Goal: Task Accomplishment & Management: Manage account settings

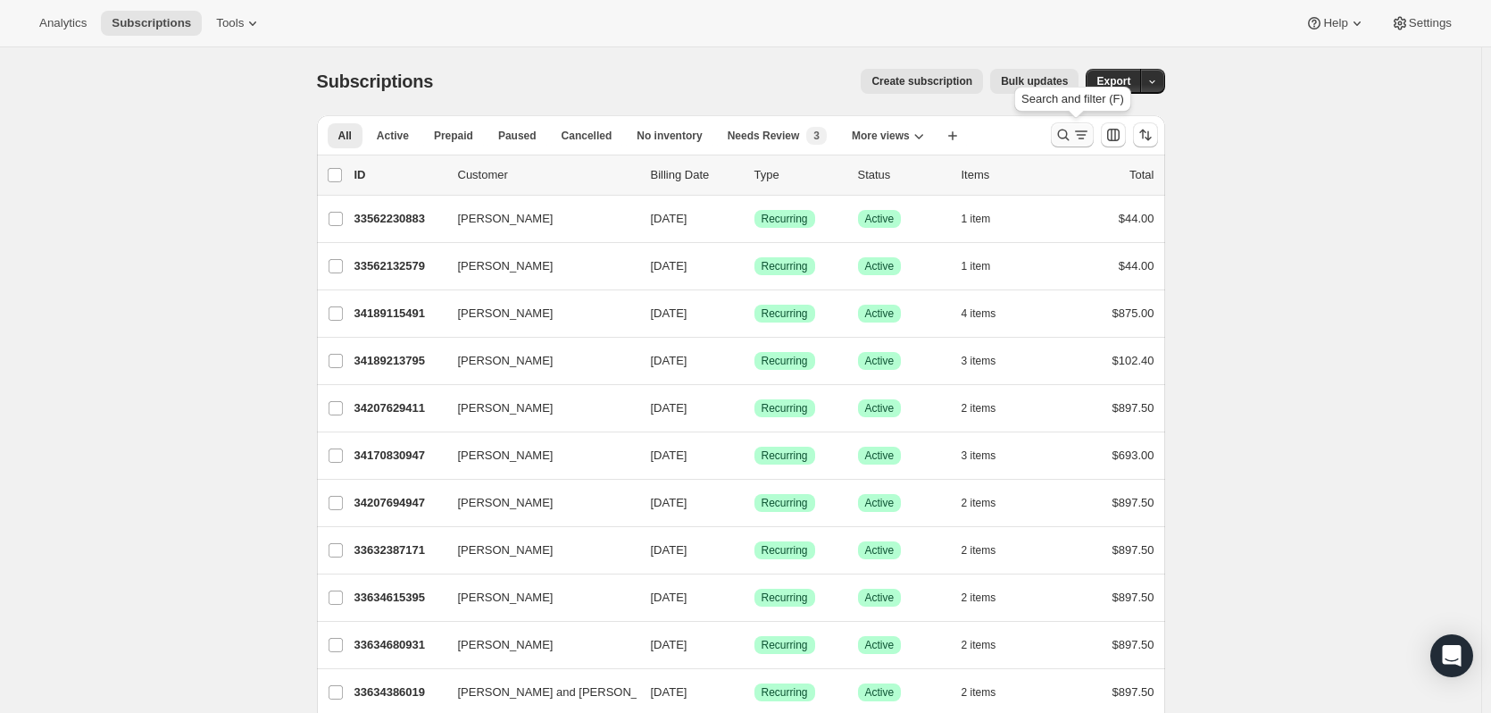
click at [1073, 129] on icon "Search and filter results" at bounding box center [1064, 135] width 18 height 18
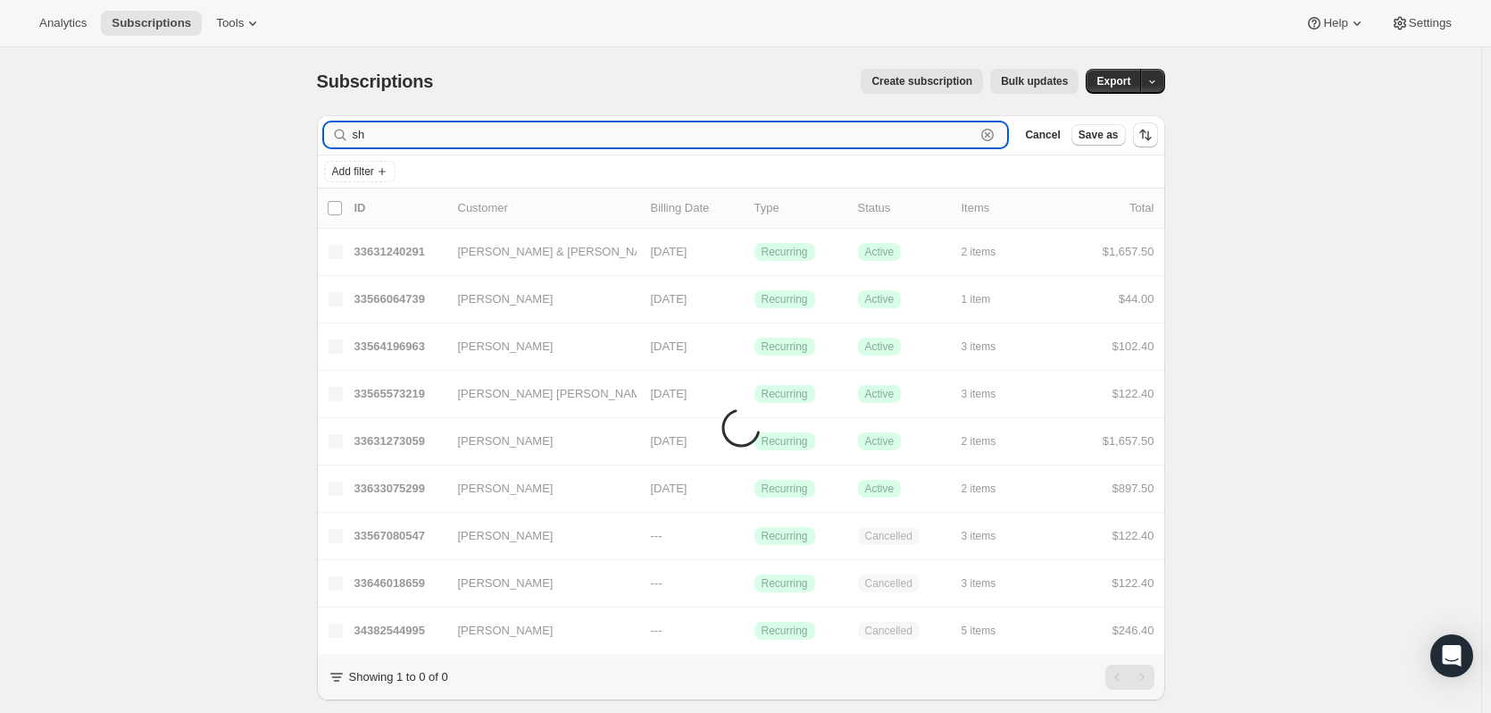
type input "s"
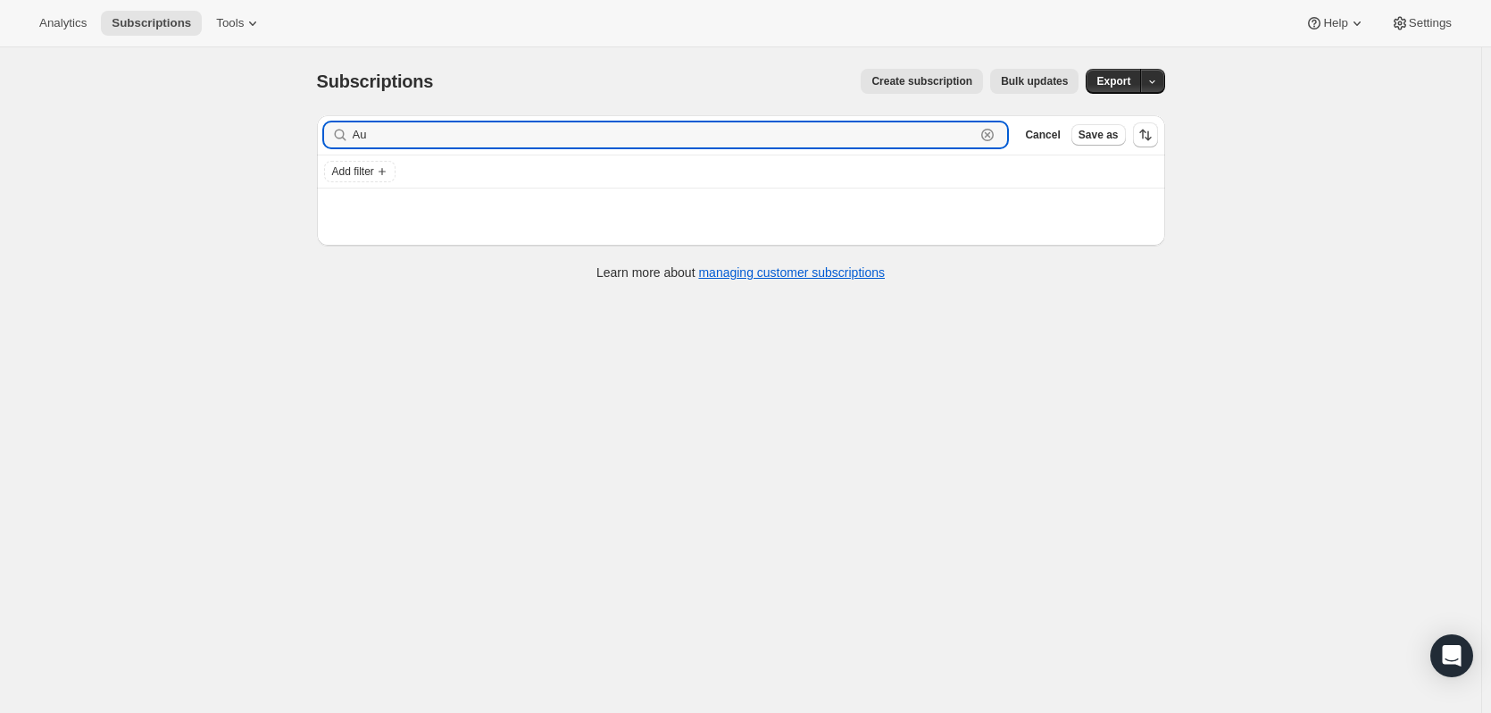
type input "A"
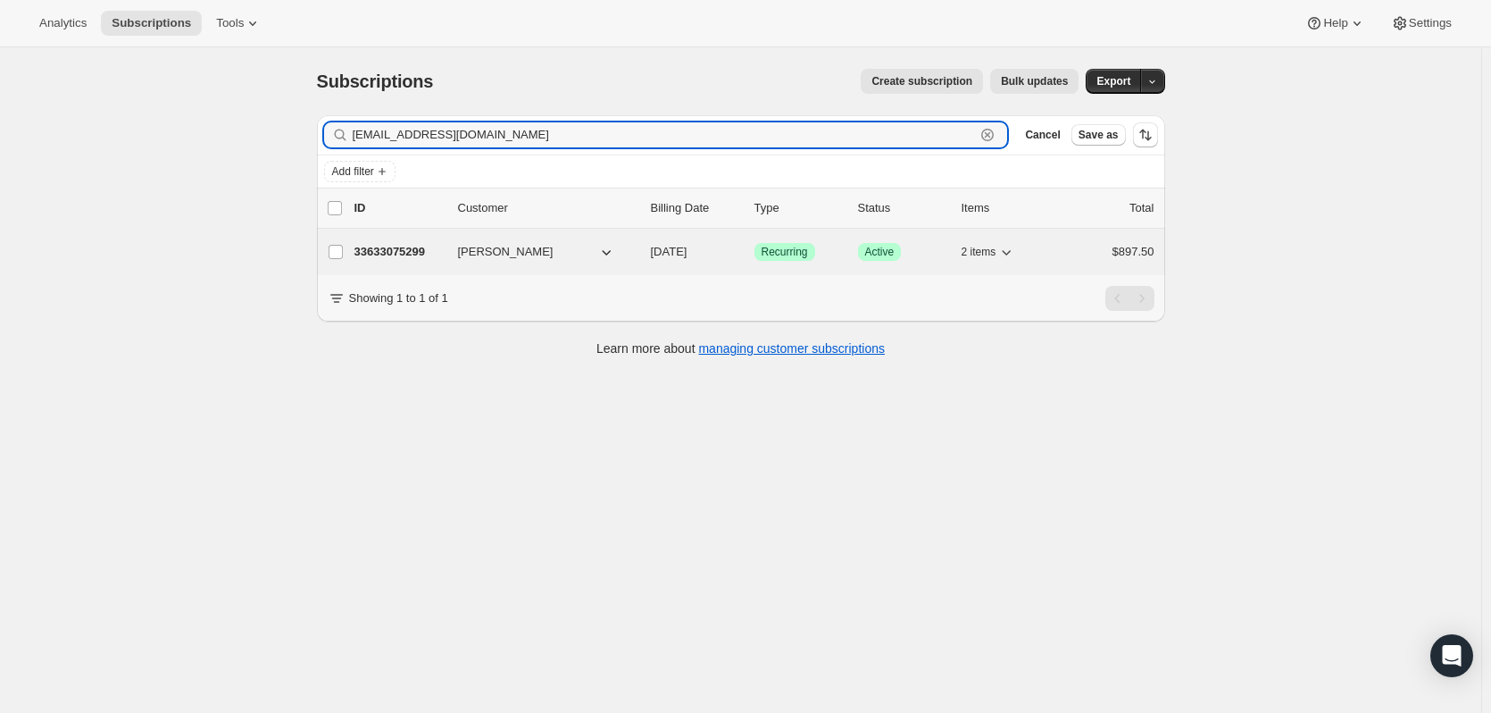
type input "[EMAIL_ADDRESS][DOMAIN_NAME]"
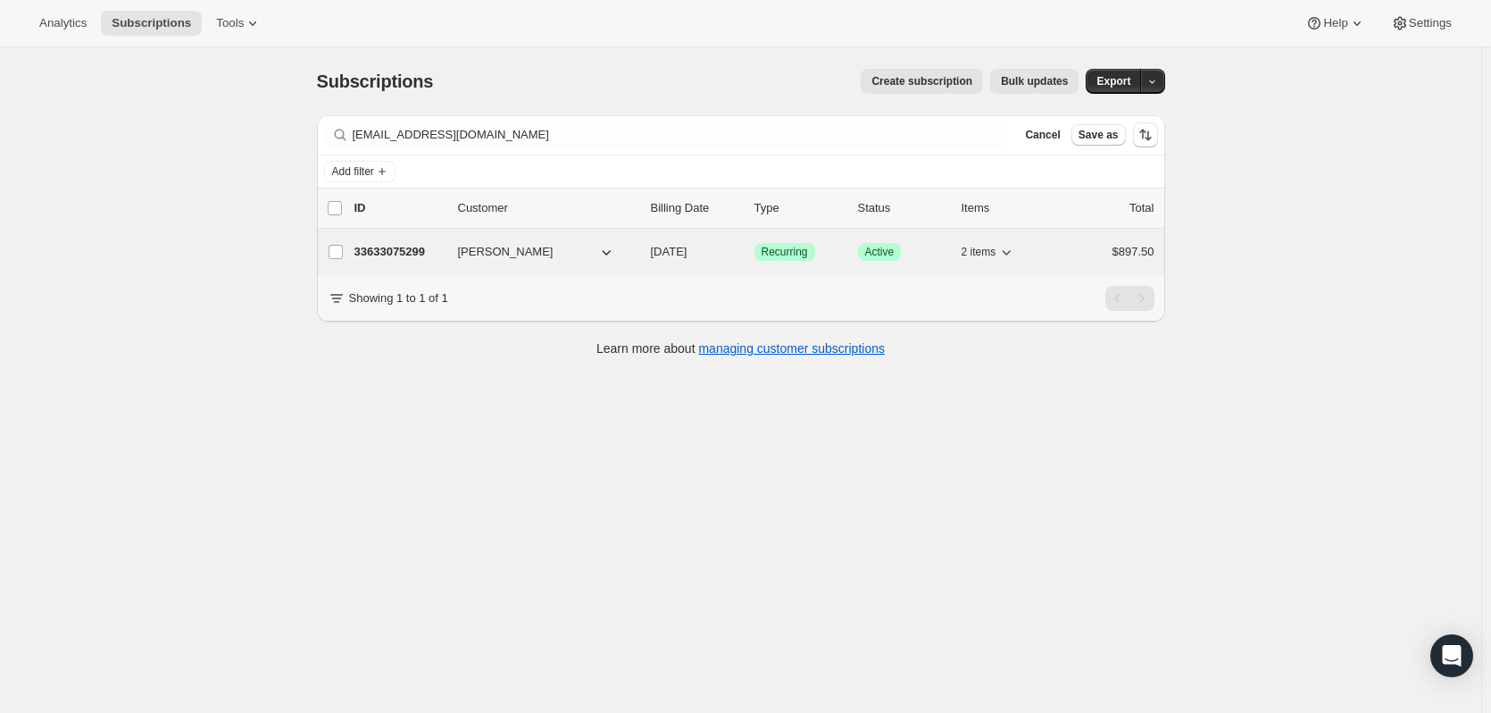
click at [395, 253] on p "33633075299" at bounding box center [399, 252] width 89 height 18
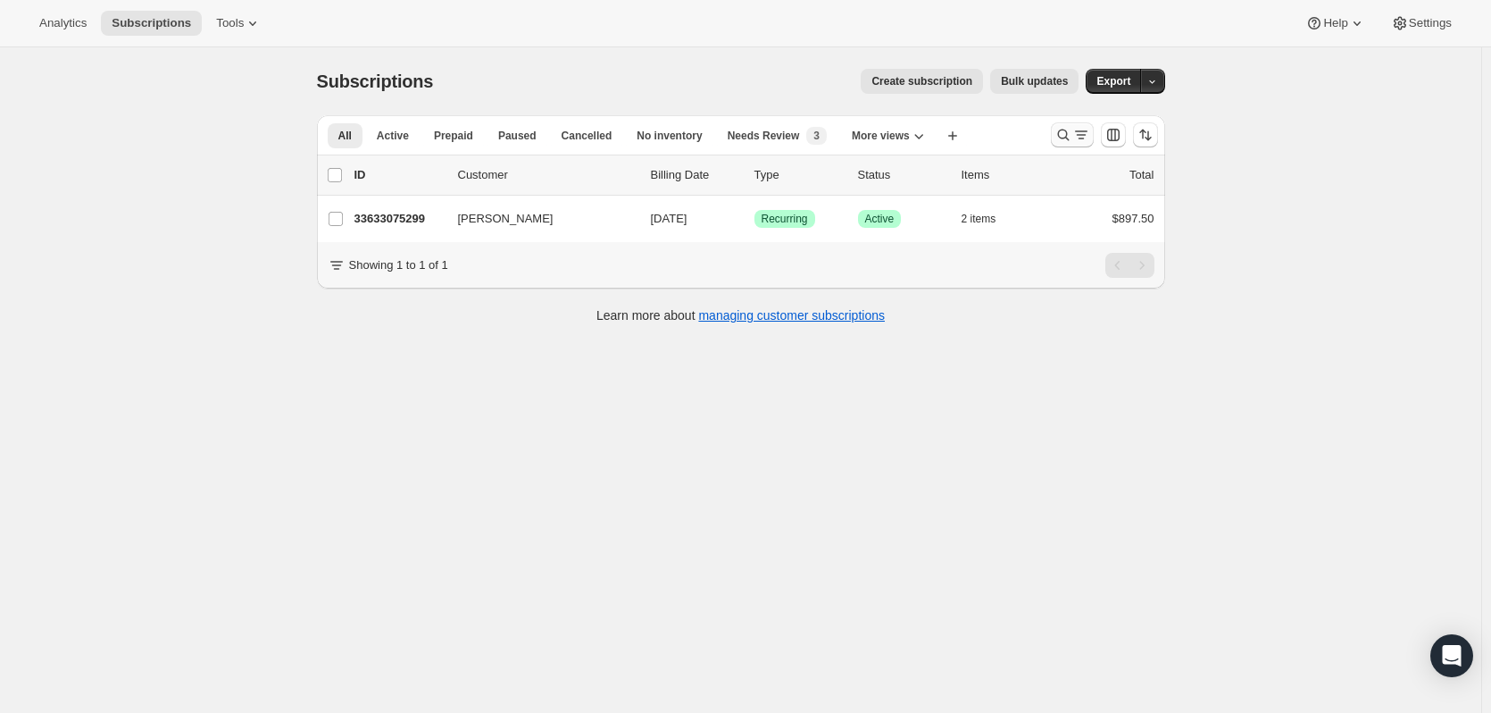
click at [1067, 134] on icon "Search and filter results" at bounding box center [1064, 135] width 18 height 18
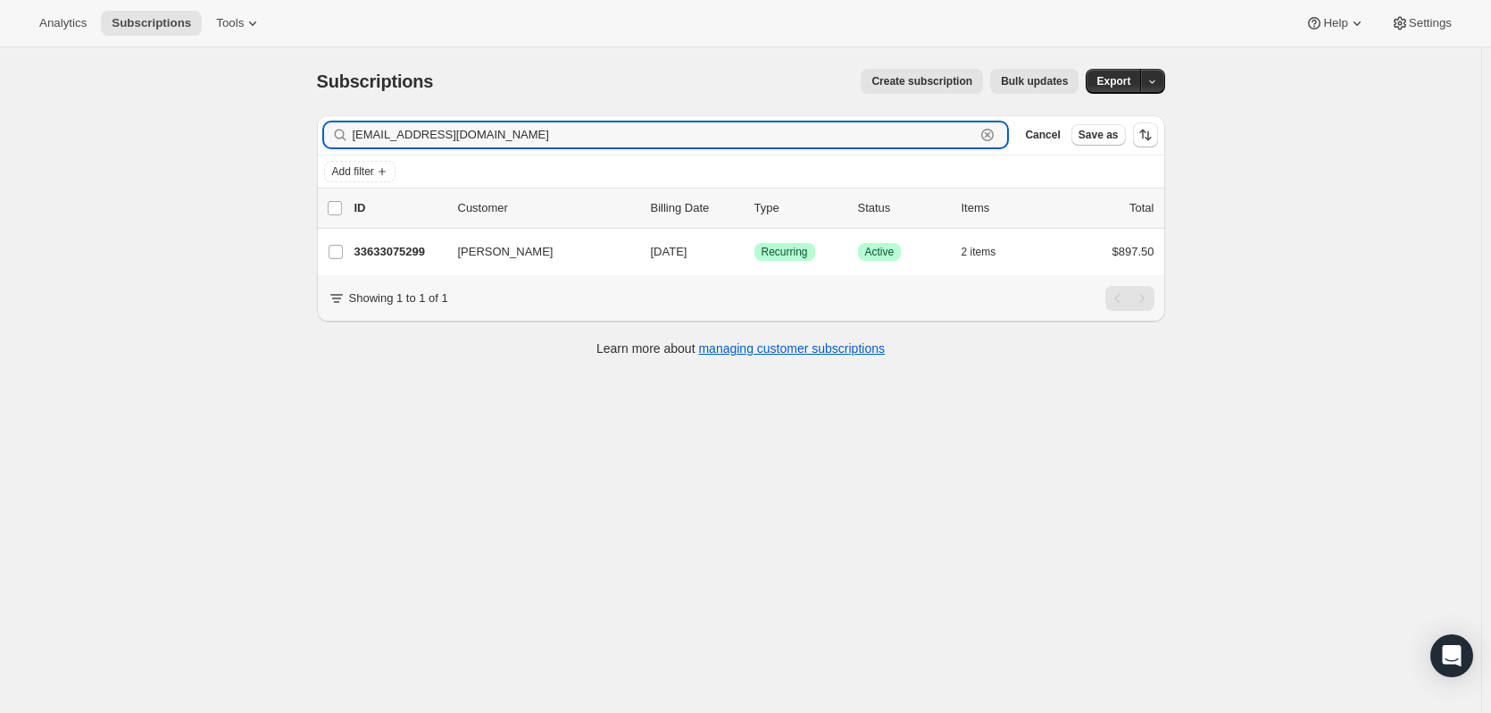
click at [989, 130] on icon "button" at bounding box center [987, 135] width 13 height 13
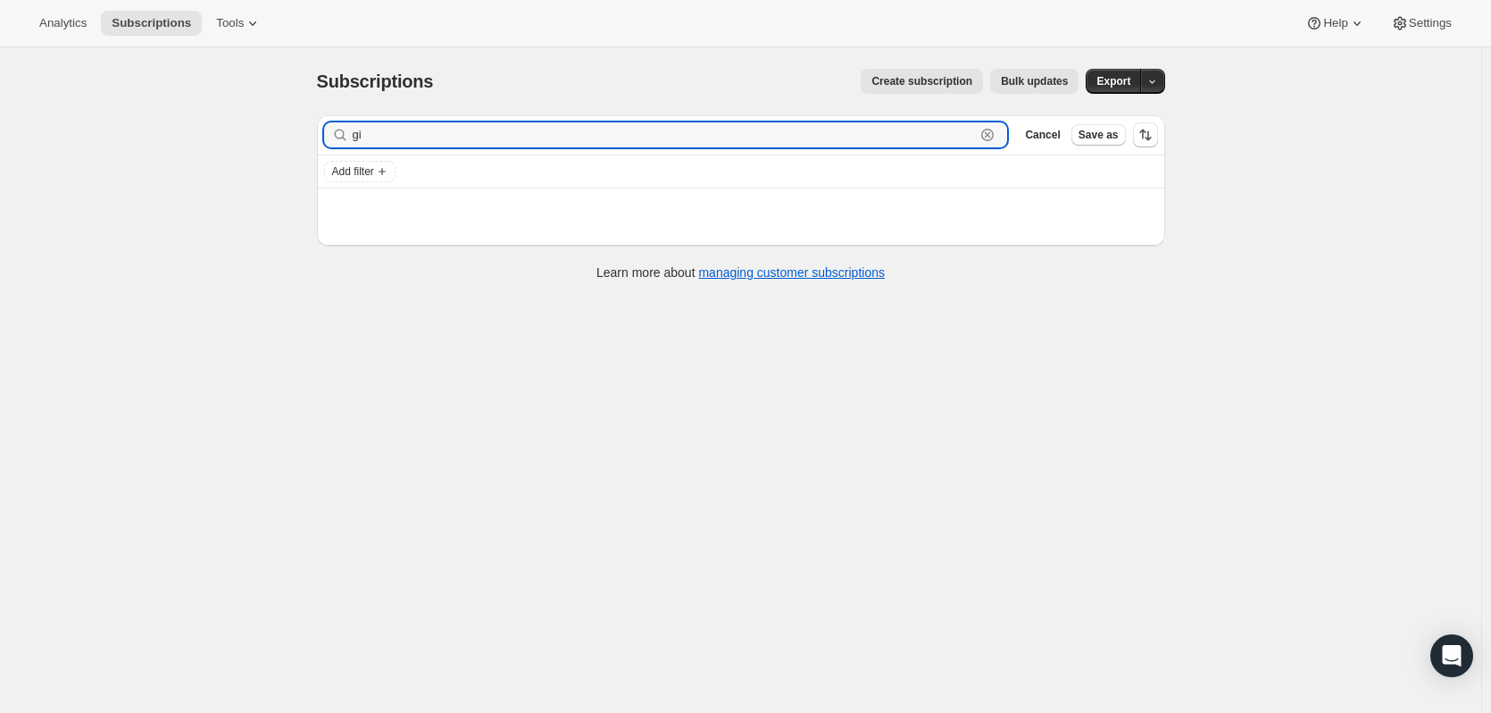
type input "g"
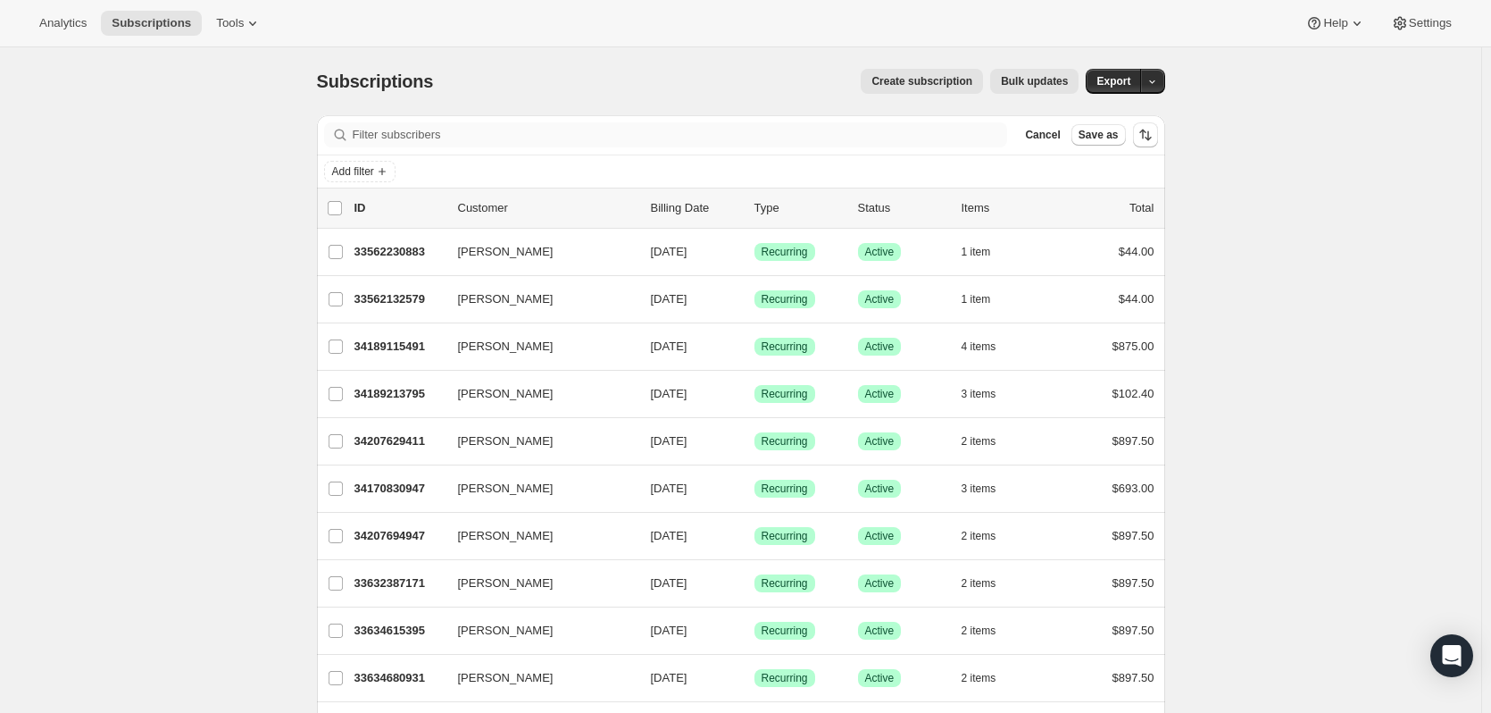
click at [682, 121] on div "Filter subscribers Cancel Save as" at bounding box center [741, 134] width 848 height 39
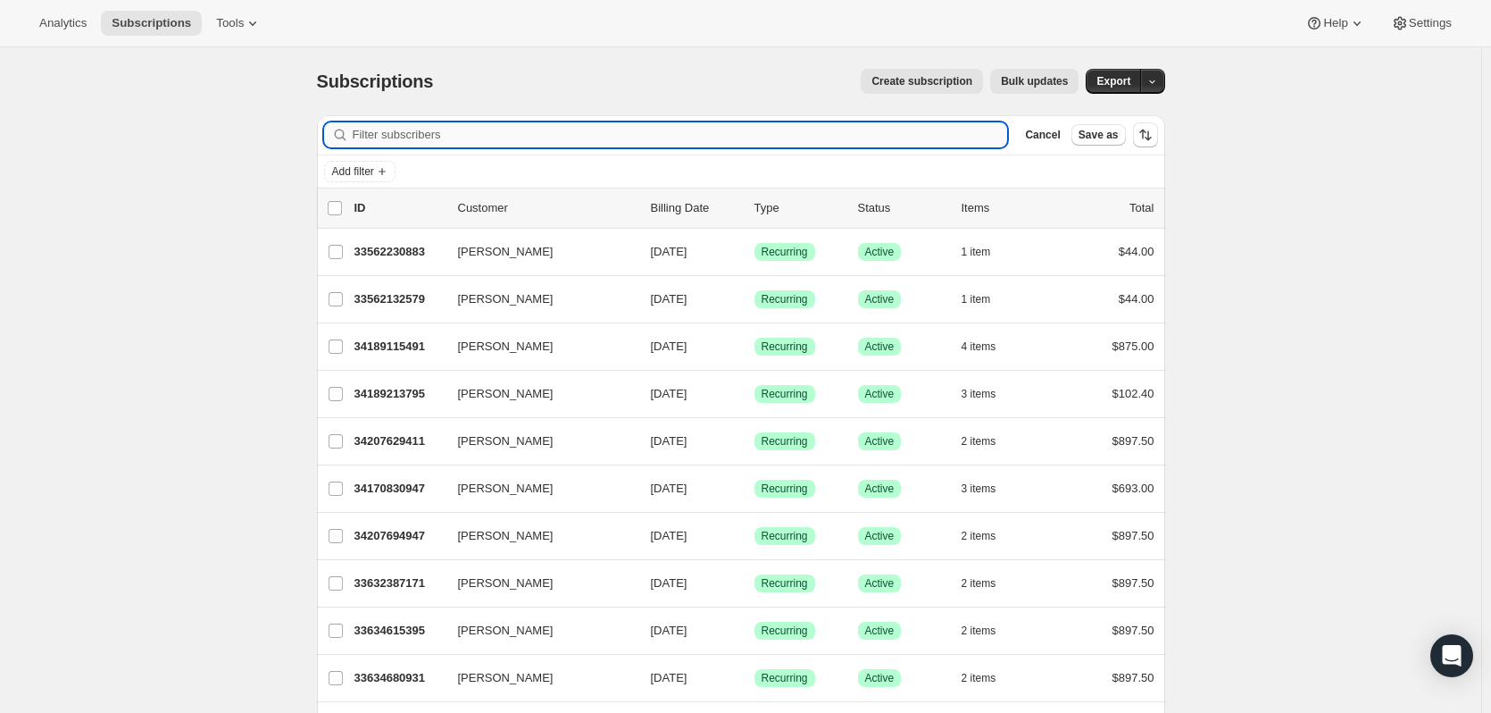
click at [679, 133] on input "Filter subscribers" at bounding box center [680, 134] width 655 height 25
paste input "[EMAIL_ADDRESS][DOMAIN_NAME]"
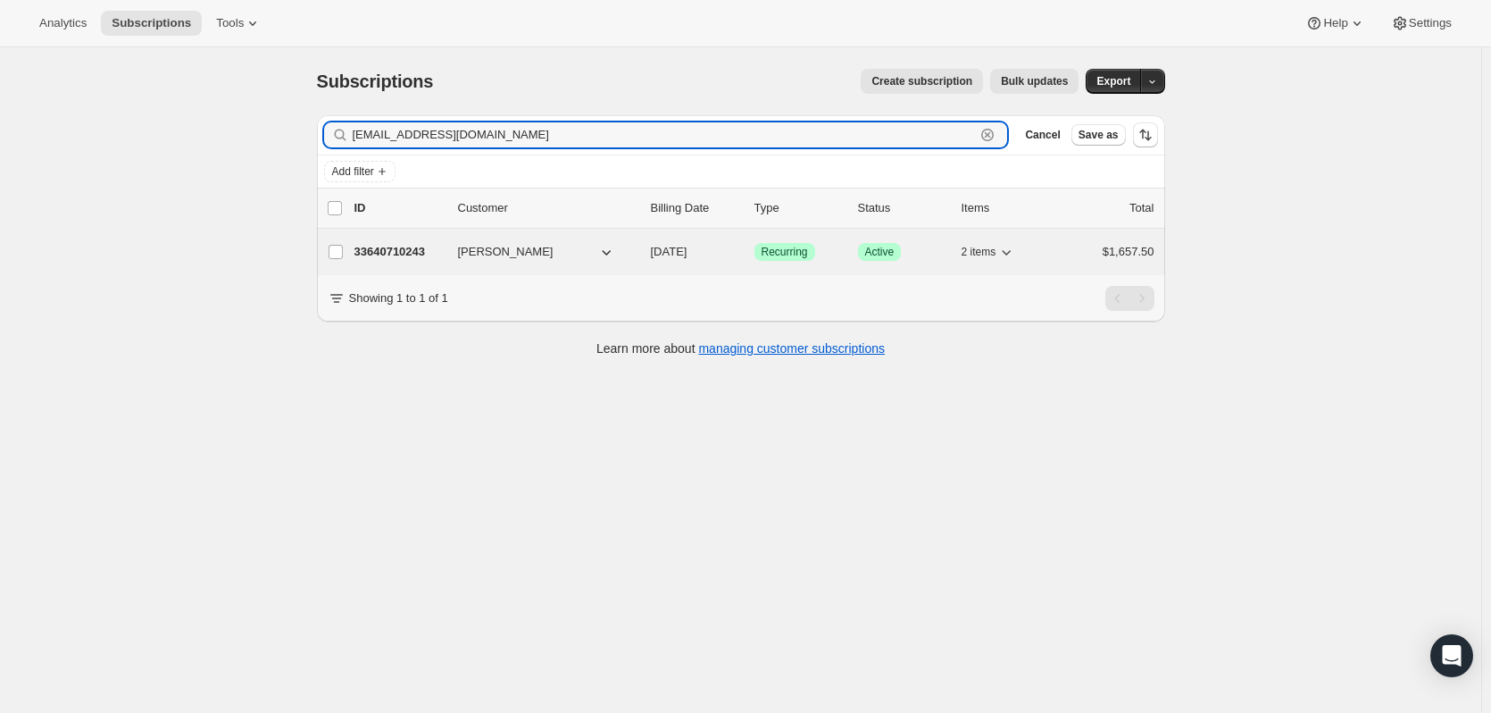
type input "[EMAIL_ADDRESS][DOMAIN_NAME]"
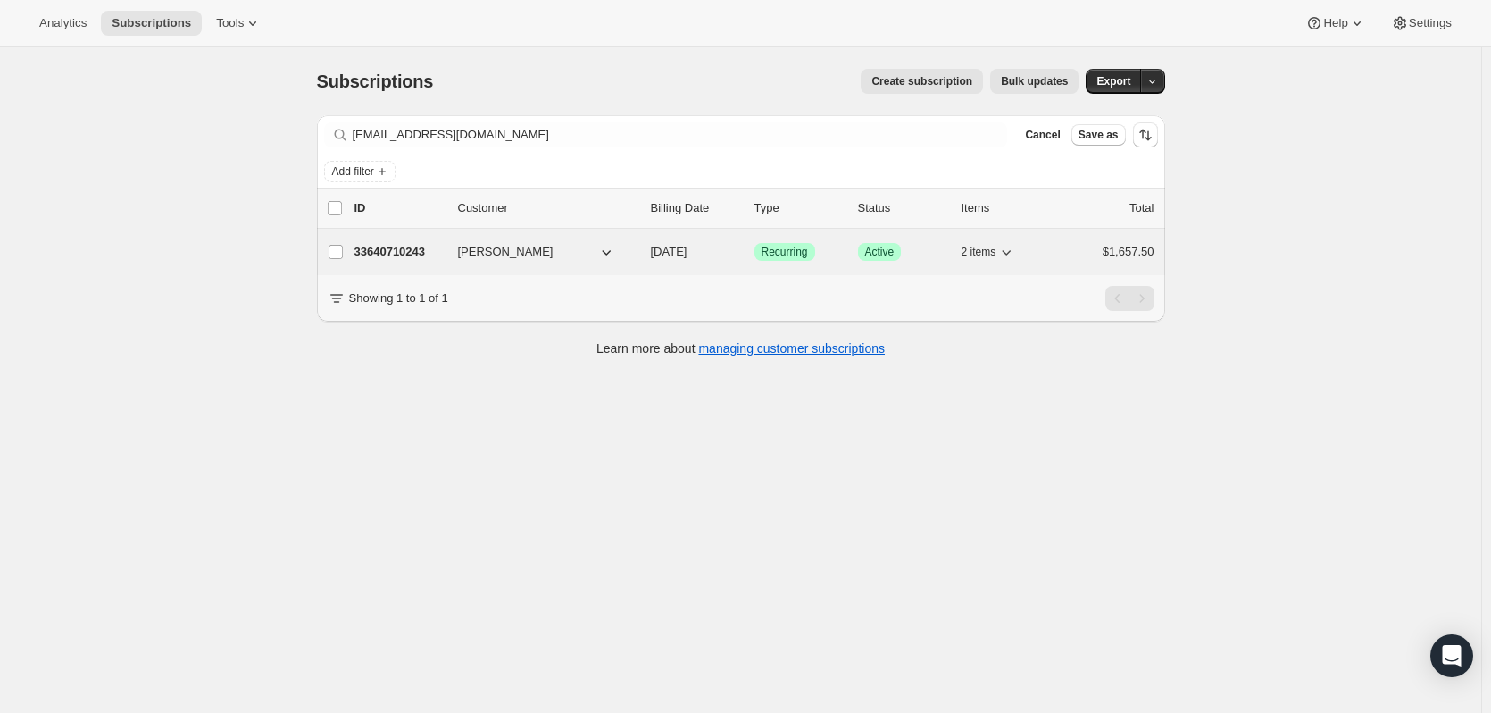
click at [405, 246] on p "33640710243" at bounding box center [399, 252] width 89 height 18
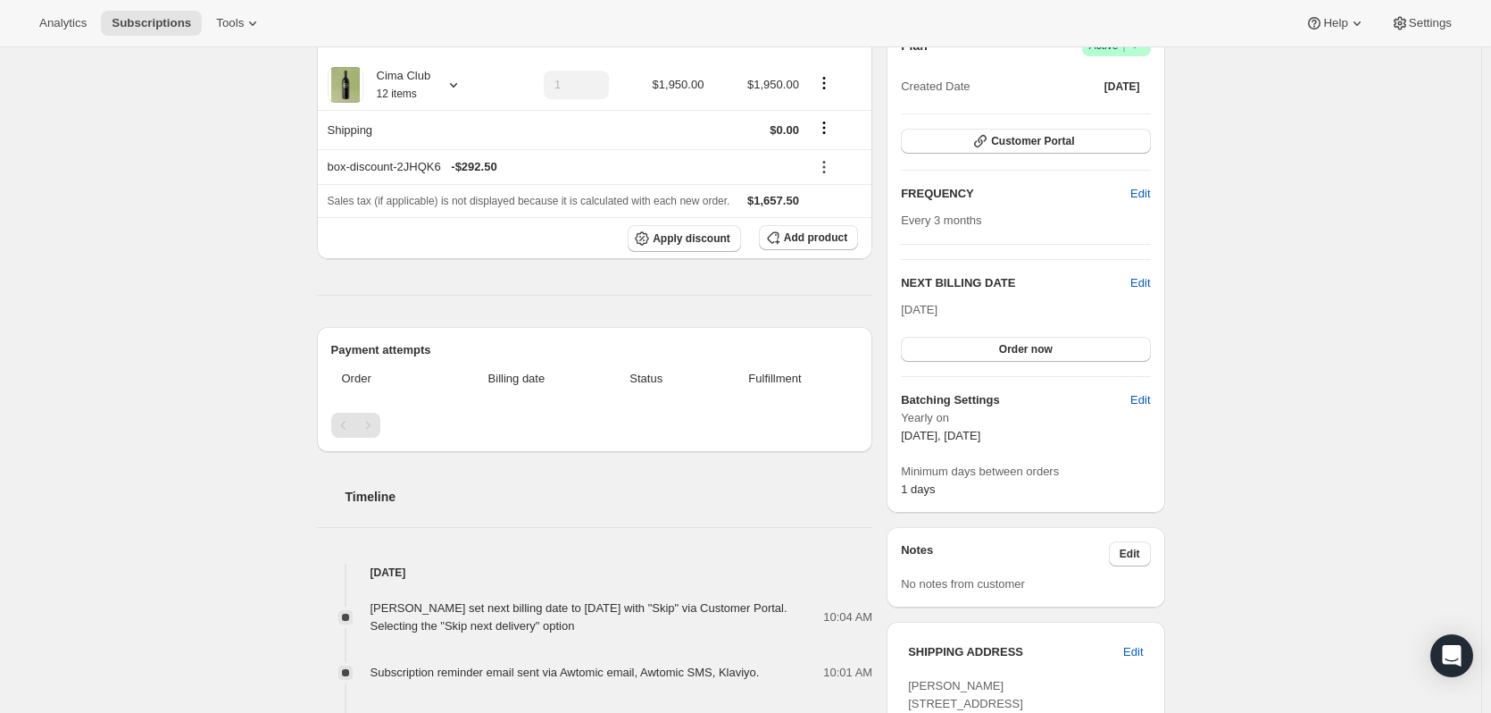
scroll to position [357, 0]
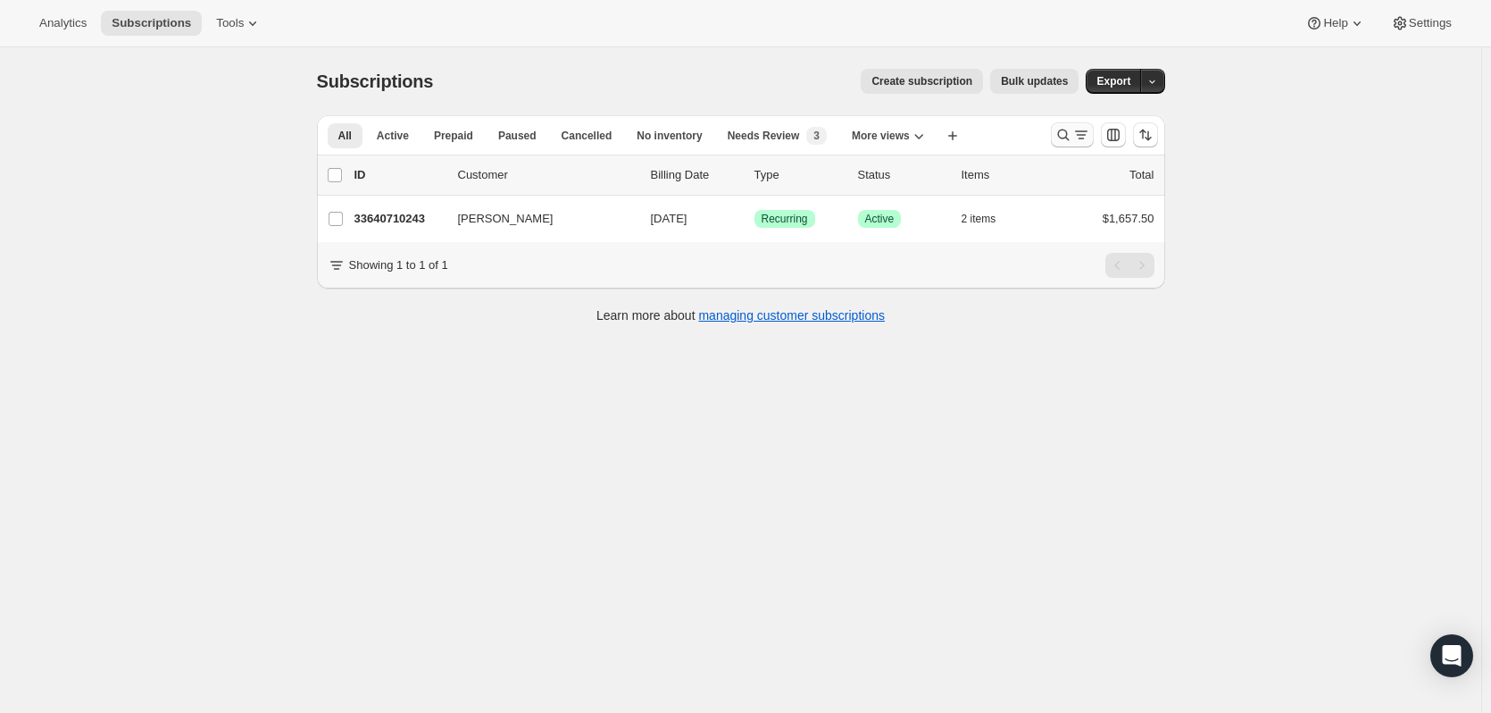
click at [1064, 134] on icon "Search and filter results" at bounding box center [1064, 135] width 18 height 18
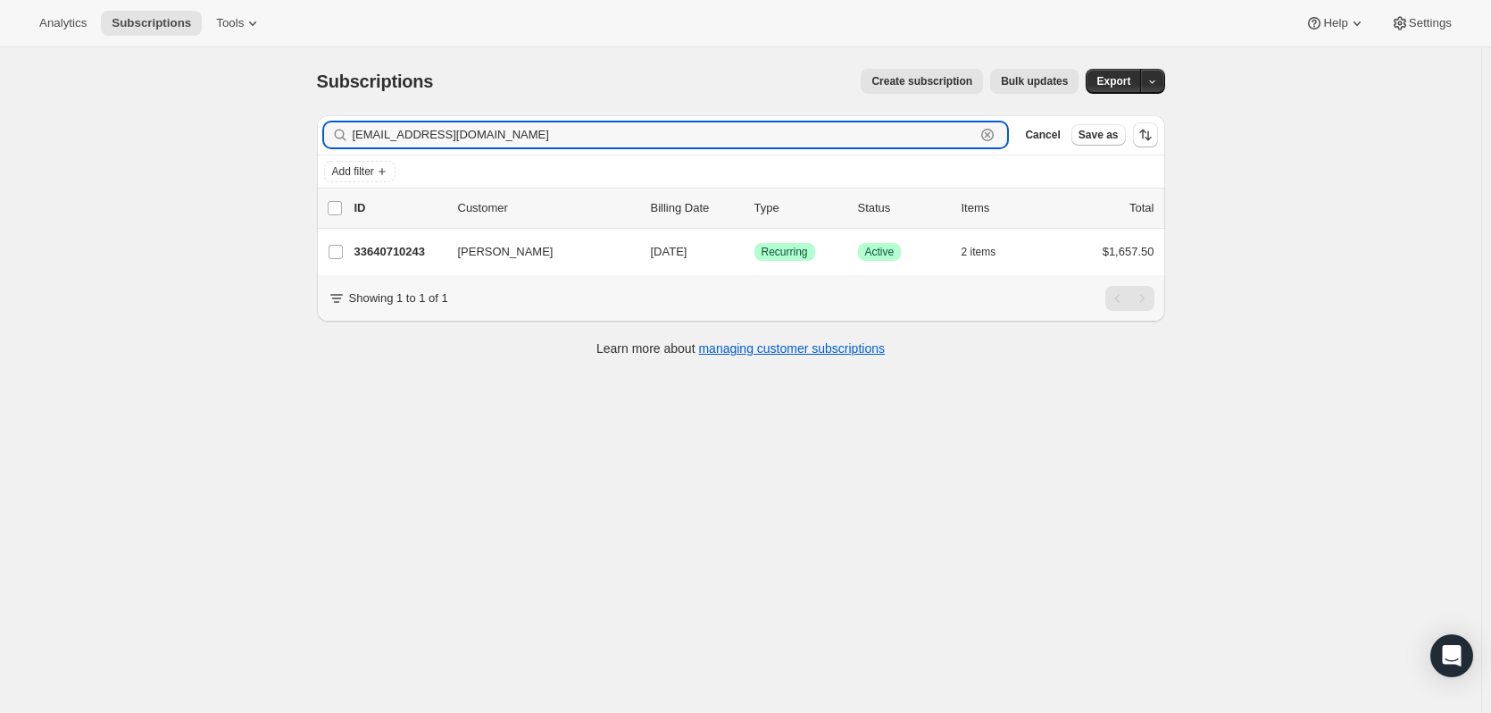
click at [993, 132] on icon "button" at bounding box center [988, 135] width 18 height 18
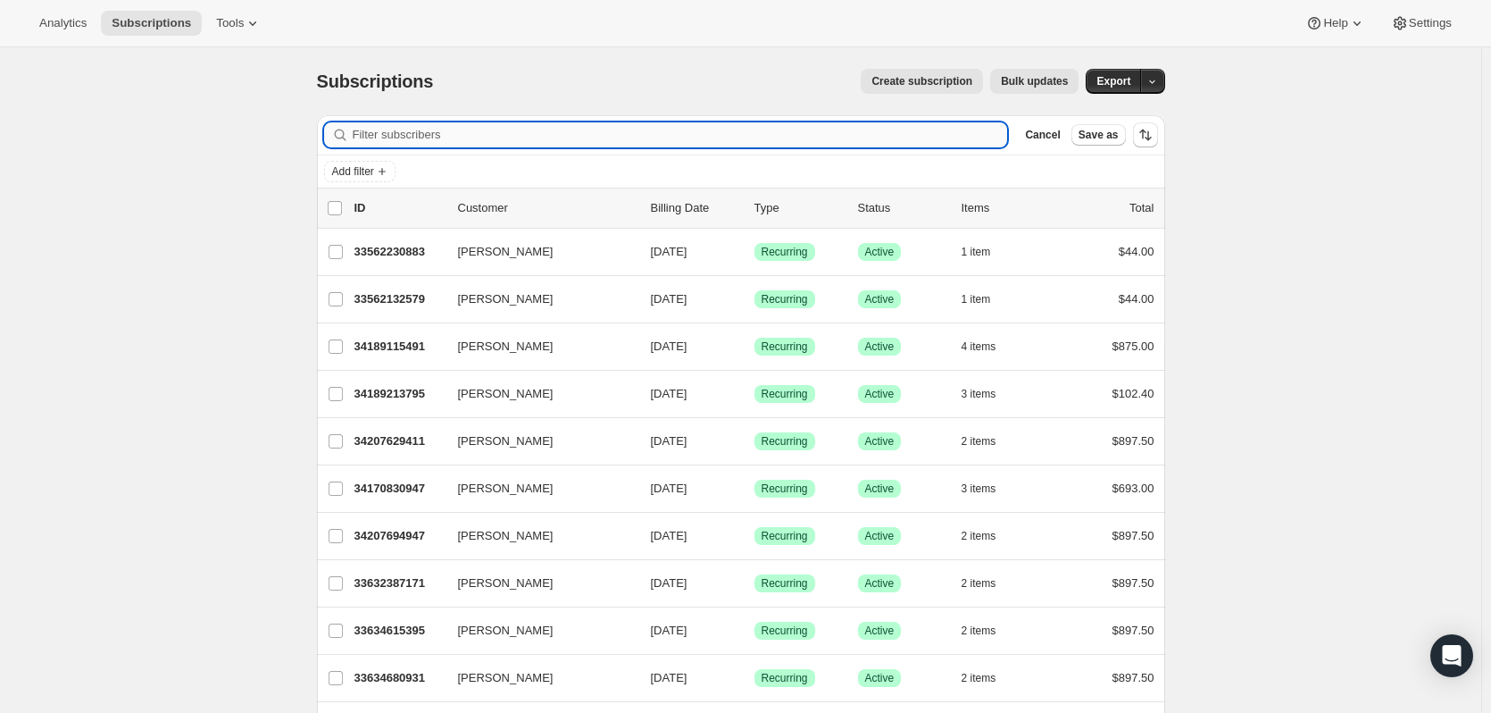
click at [415, 128] on input "Filter subscribers" at bounding box center [680, 134] width 655 height 25
paste input "[PERSON_NAME]...."
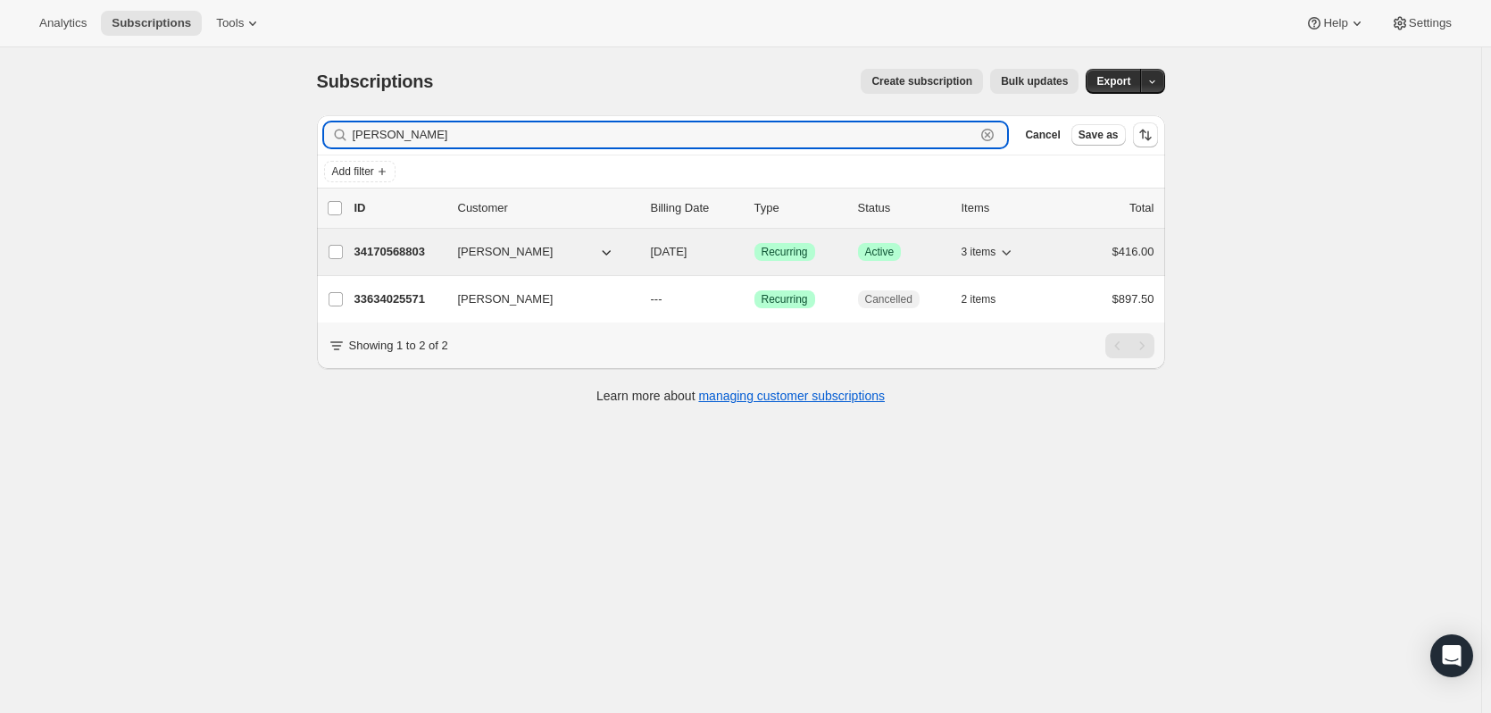
type input "[PERSON_NAME]"
click at [401, 245] on p "34170568803" at bounding box center [399, 252] width 89 height 18
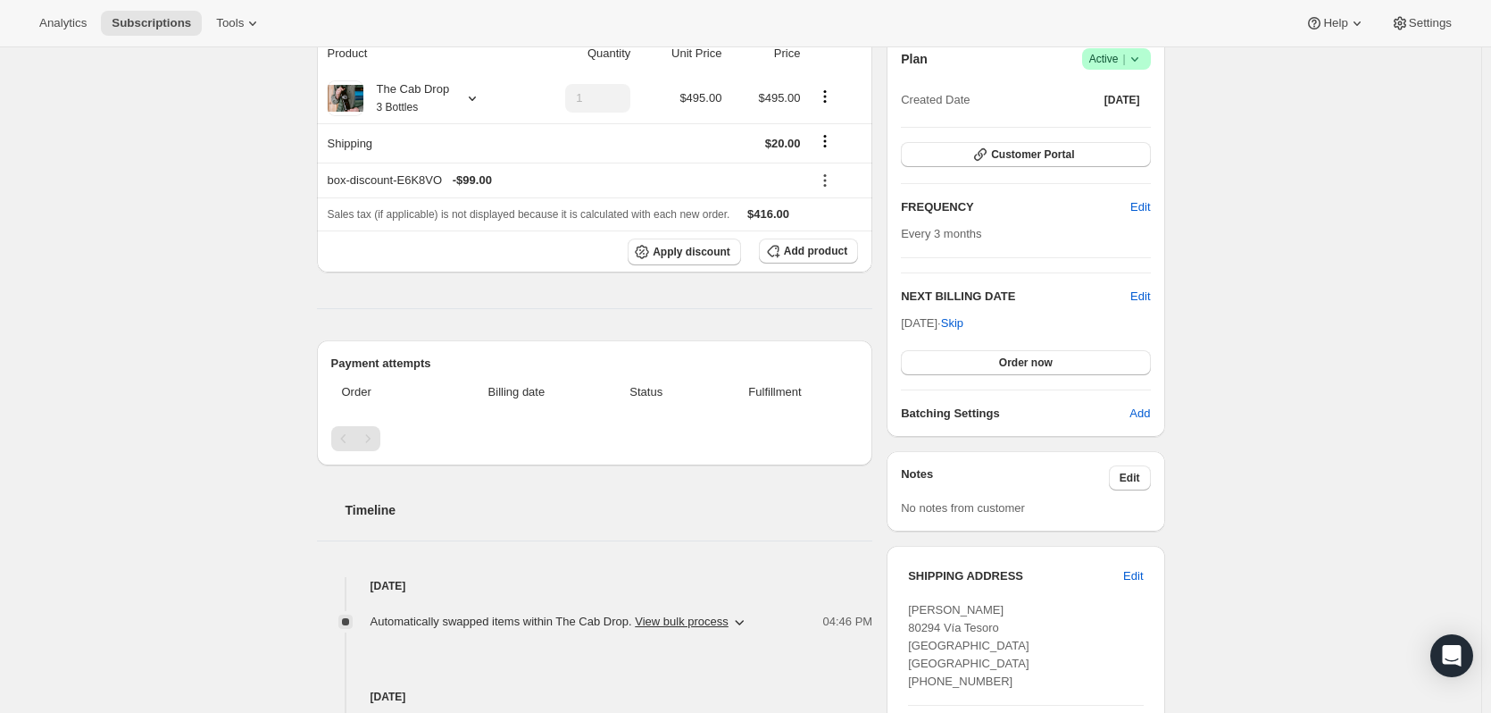
scroll to position [179, 0]
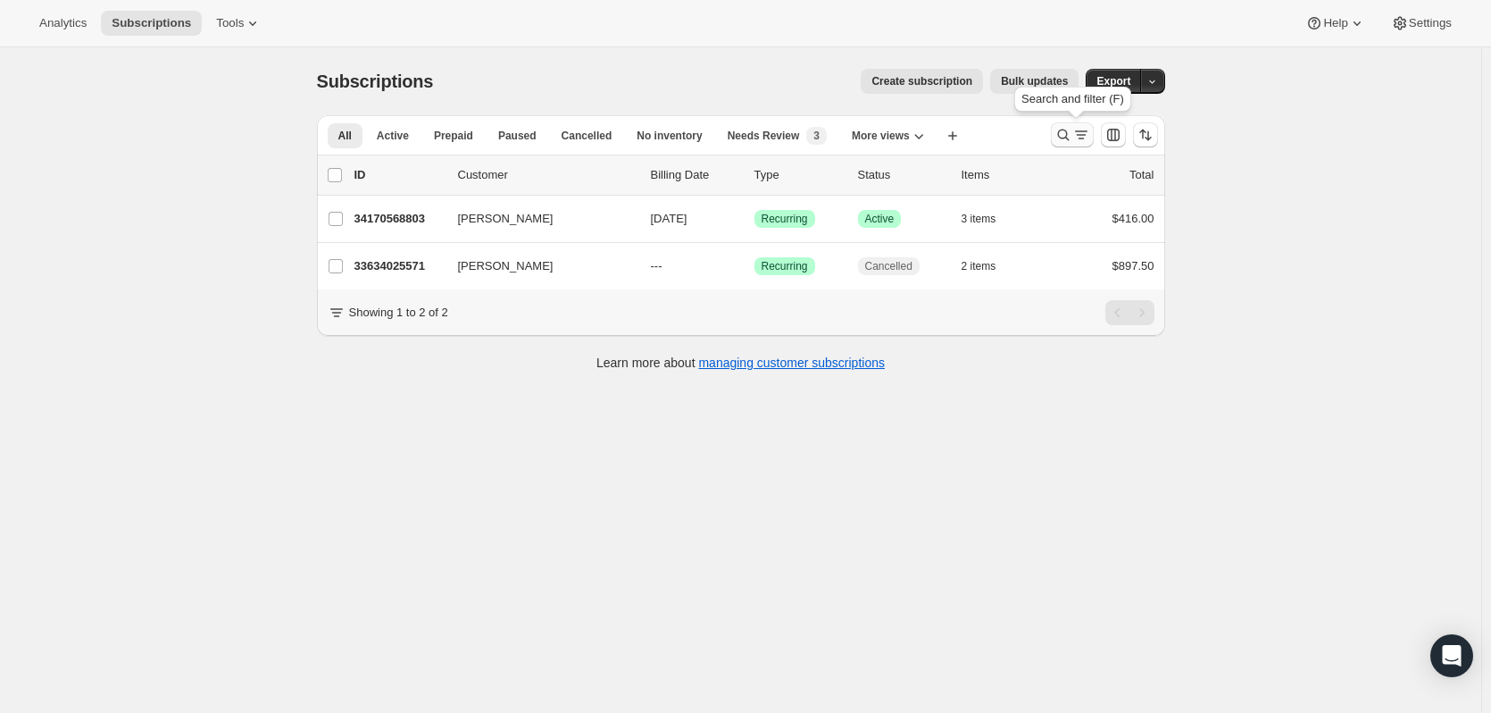
click at [1065, 133] on icon "Search and filter results" at bounding box center [1064, 135] width 18 height 18
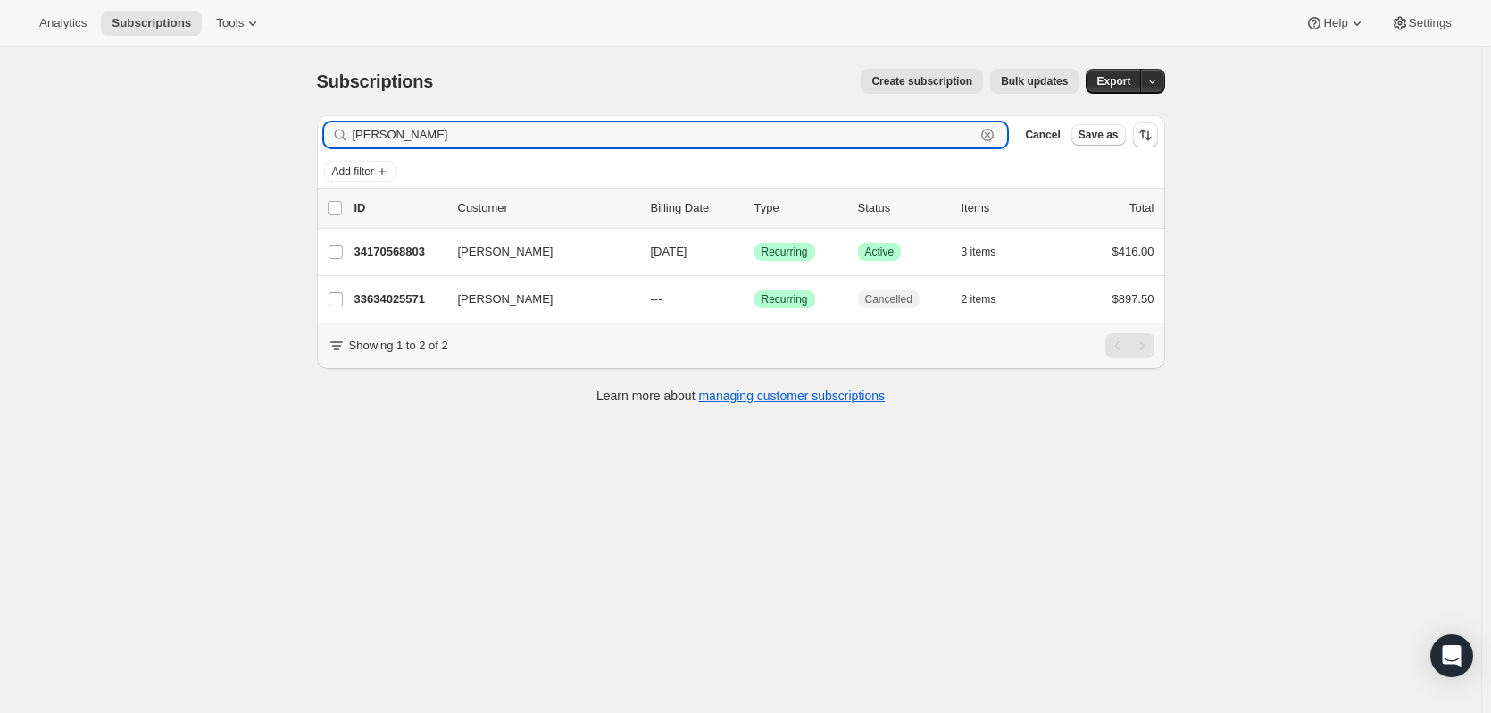
click at [989, 137] on icon "button" at bounding box center [988, 135] width 18 height 18
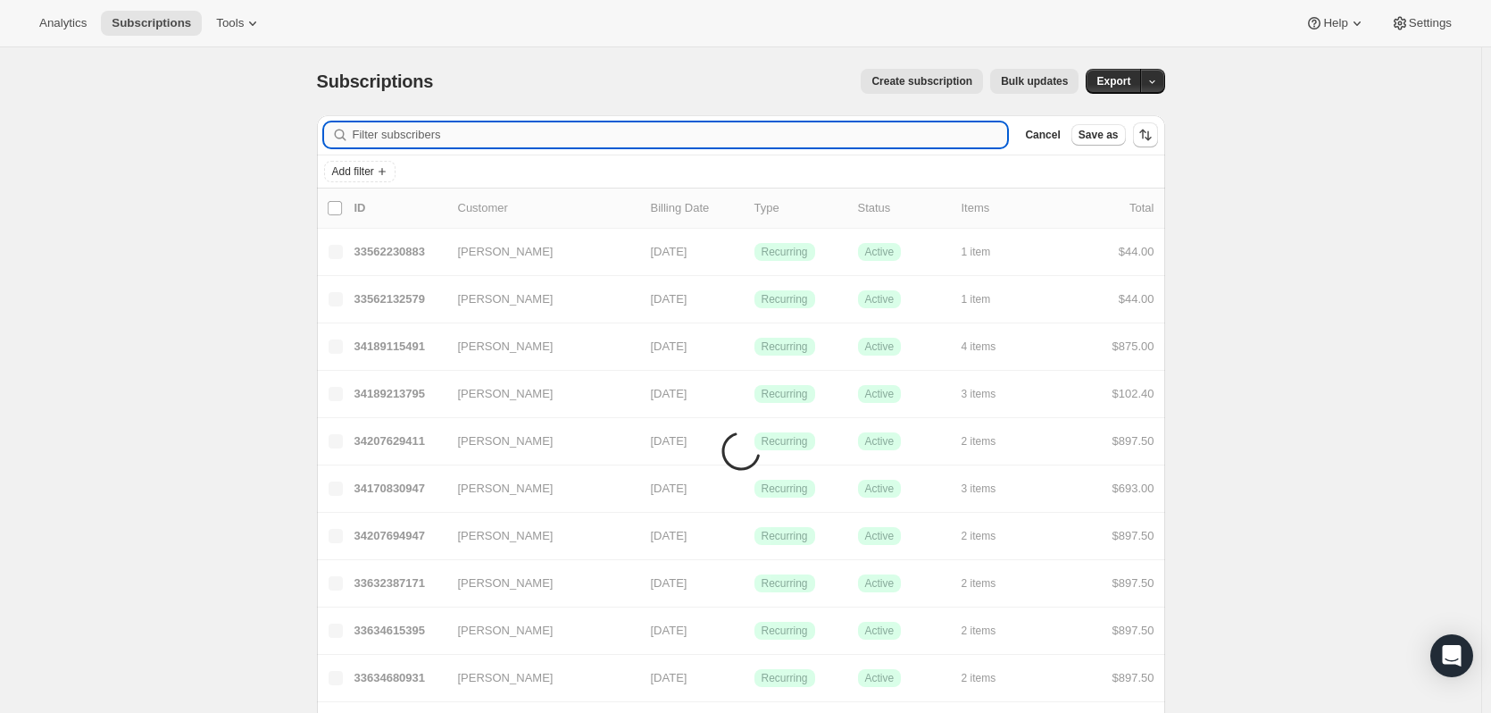
paste input "[PERSON_NAME]"
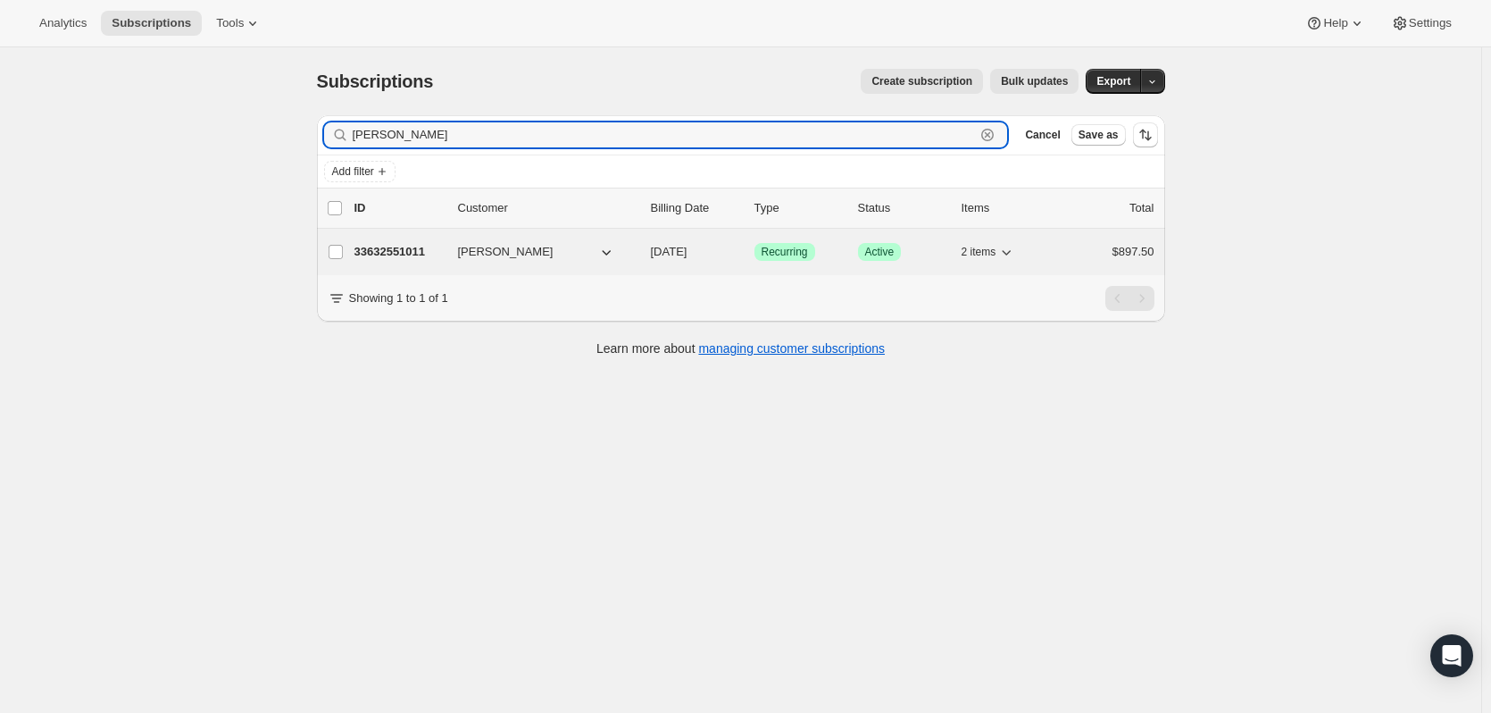
type input "[PERSON_NAME]"
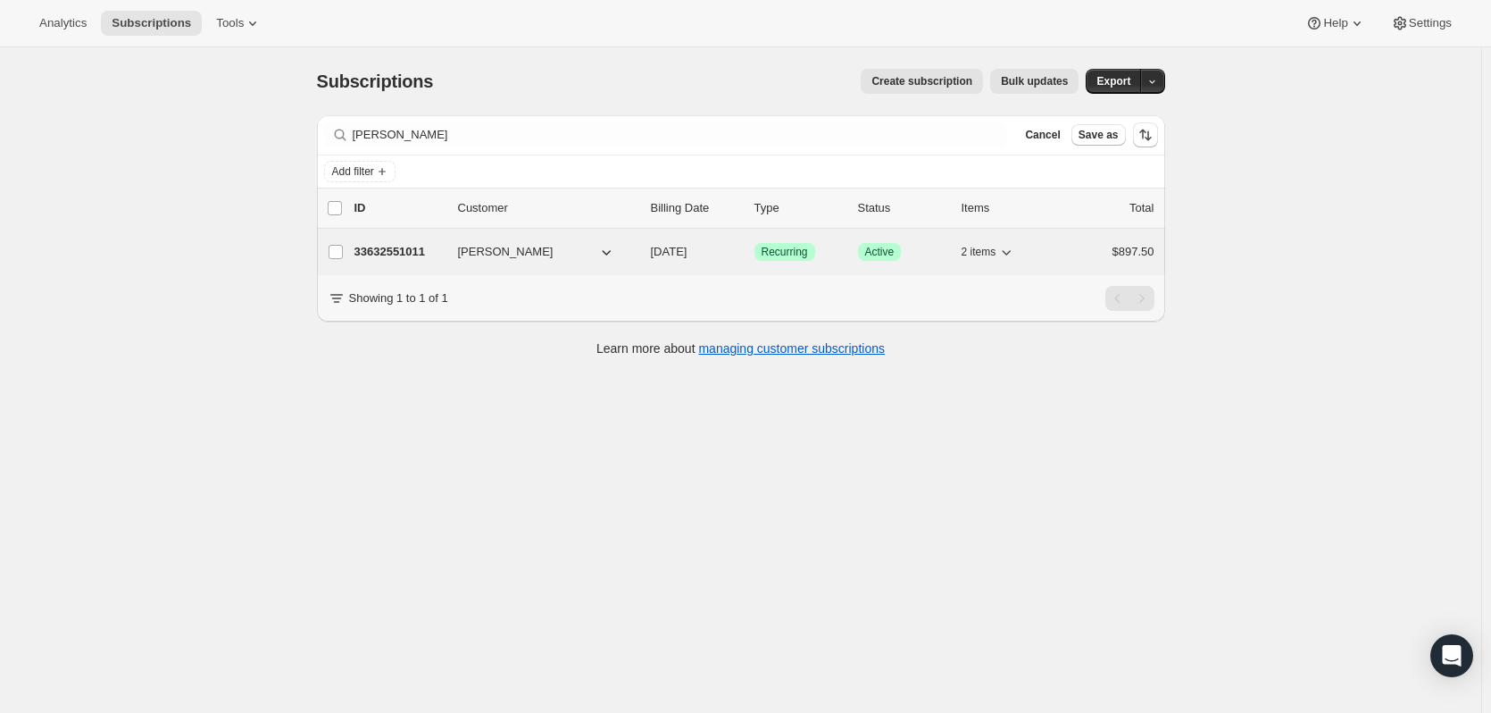
click at [392, 247] on p "33632551011" at bounding box center [399, 252] width 89 height 18
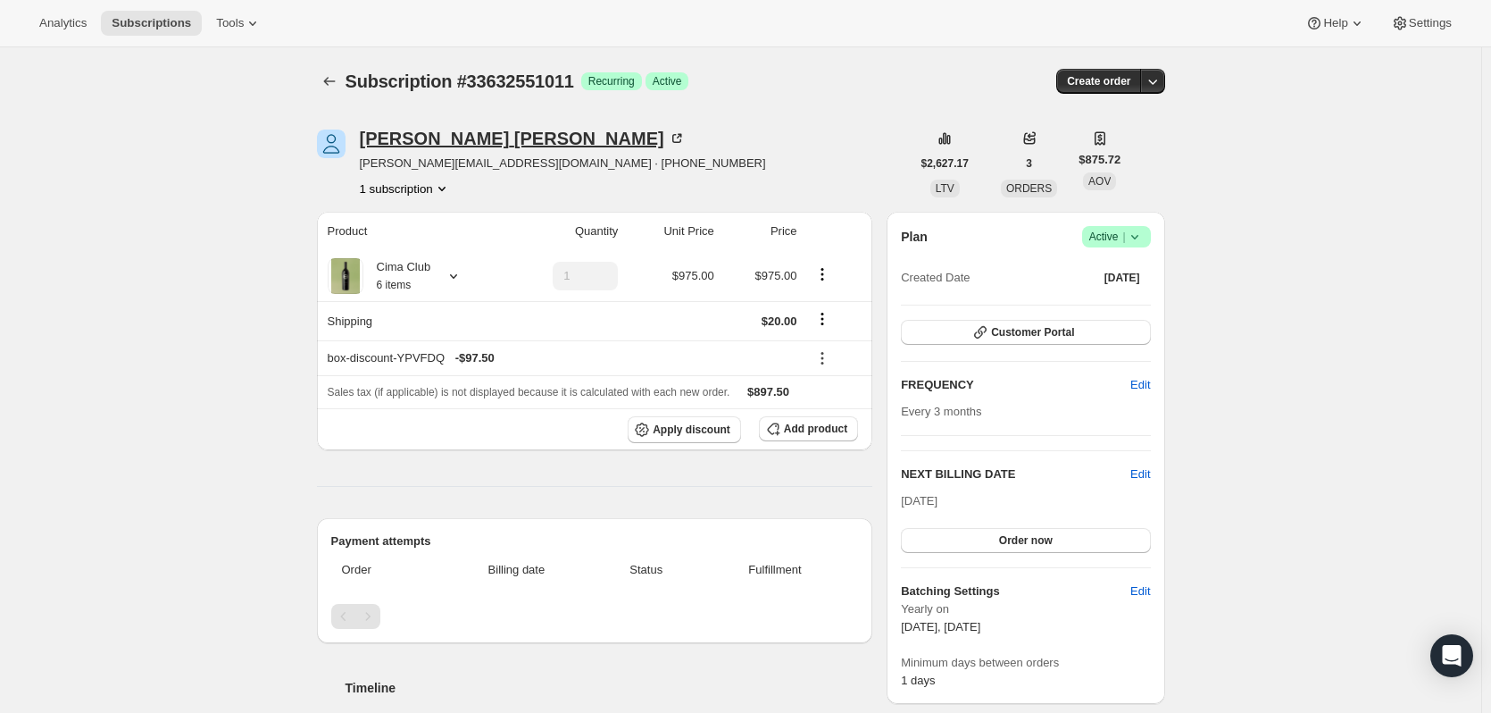
click at [677, 138] on icon at bounding box center [679, 136] width 5 height 5
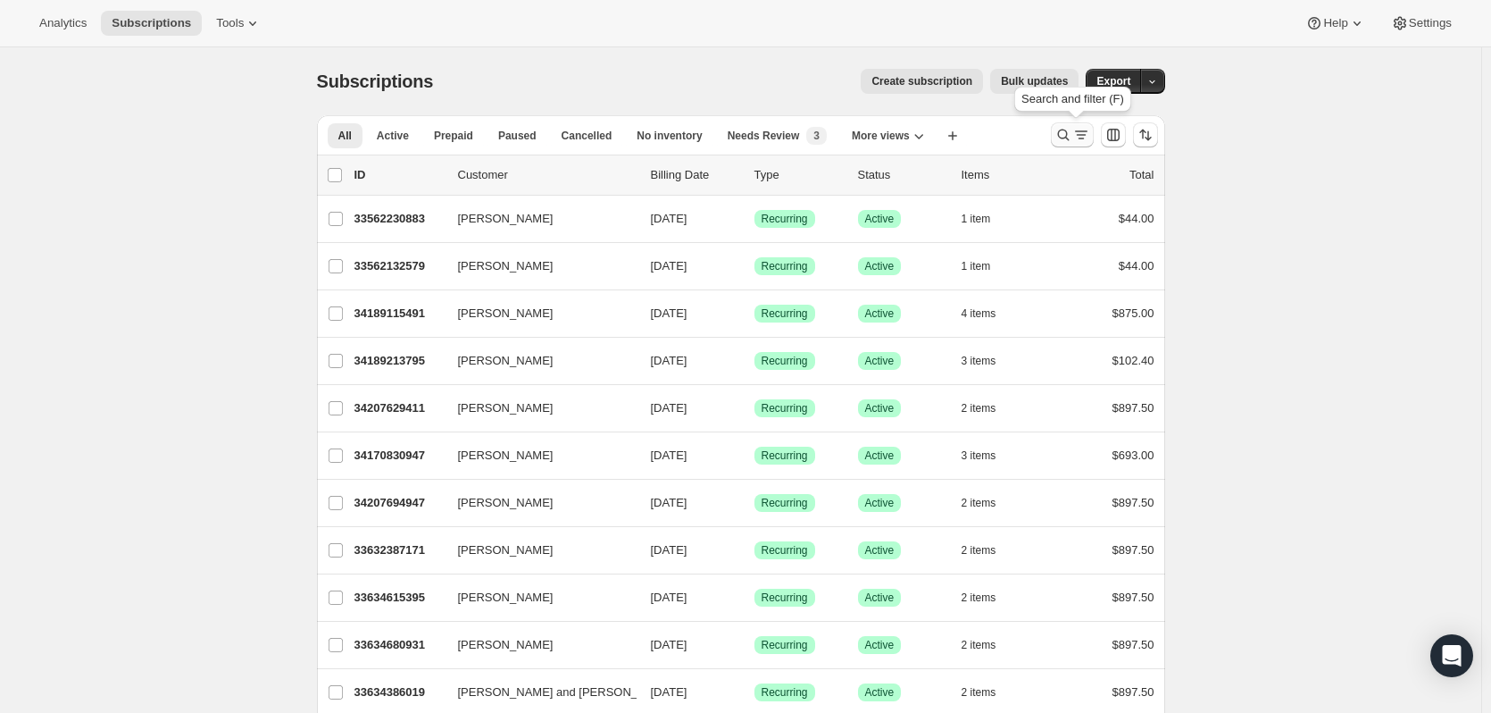
click at [1056, 135] on button "Search and filter results" at bounding box center [1072, 134] width 43 height 25
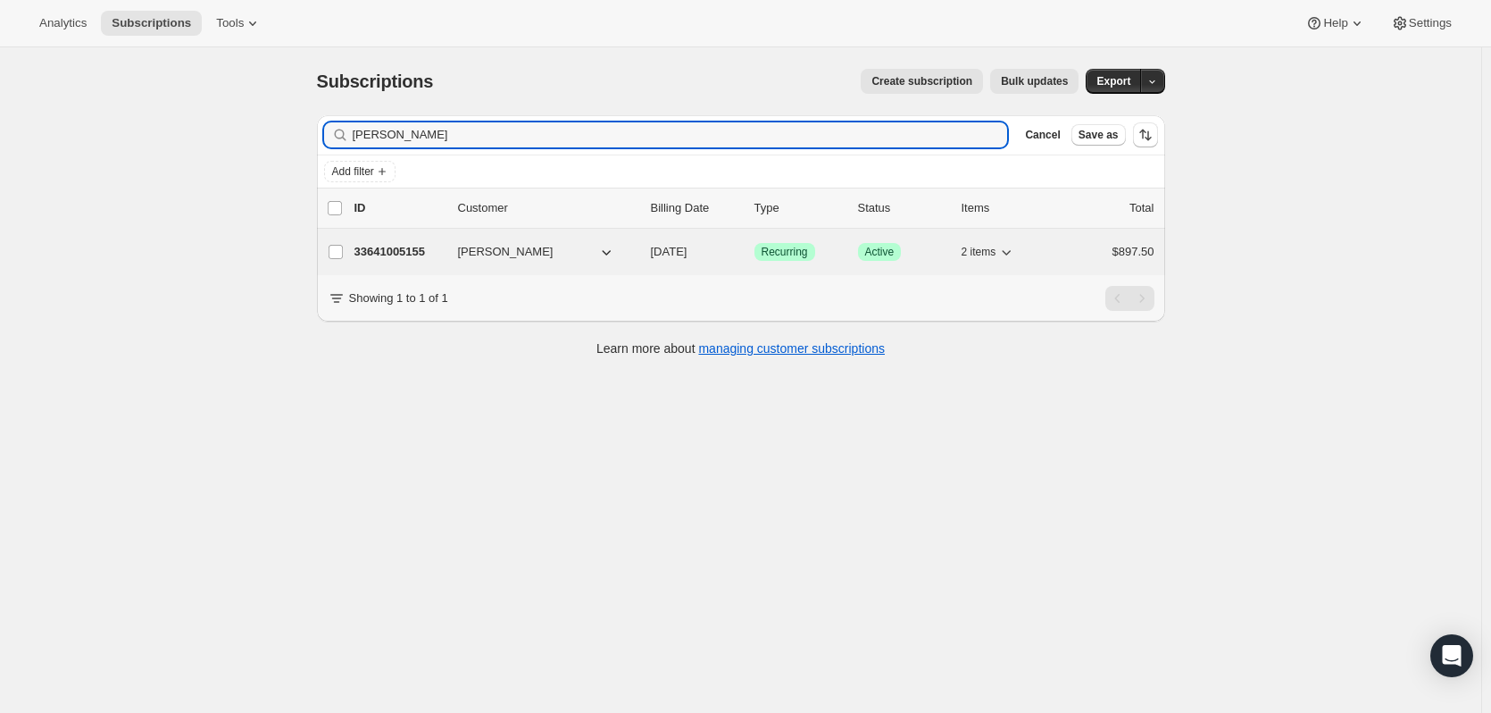
type input "alicia trost"
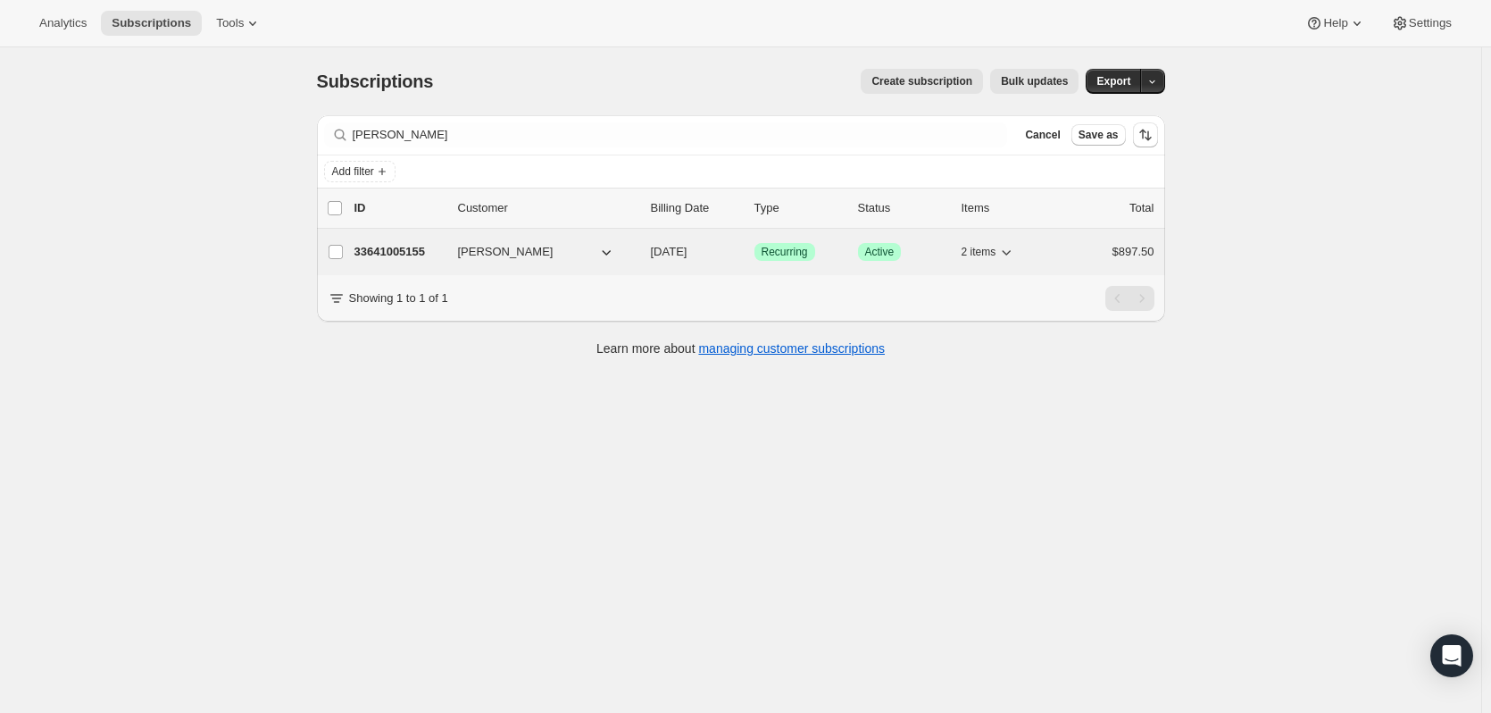
click at [396, 255] on p "33641005155" at bounding box center [399, 252] width 89 height 18
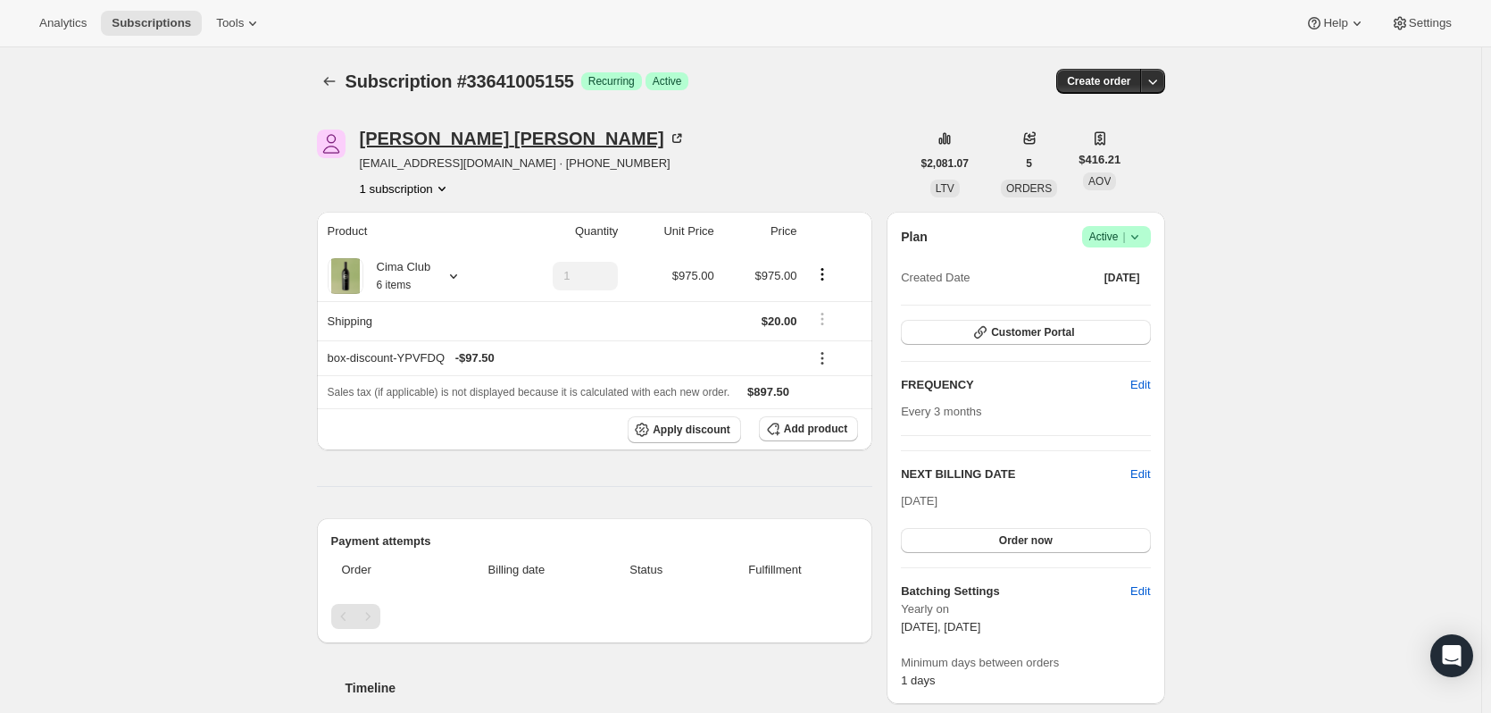
click at [672, 143] on icon at bounding box center [676, 138] width 9 height 9
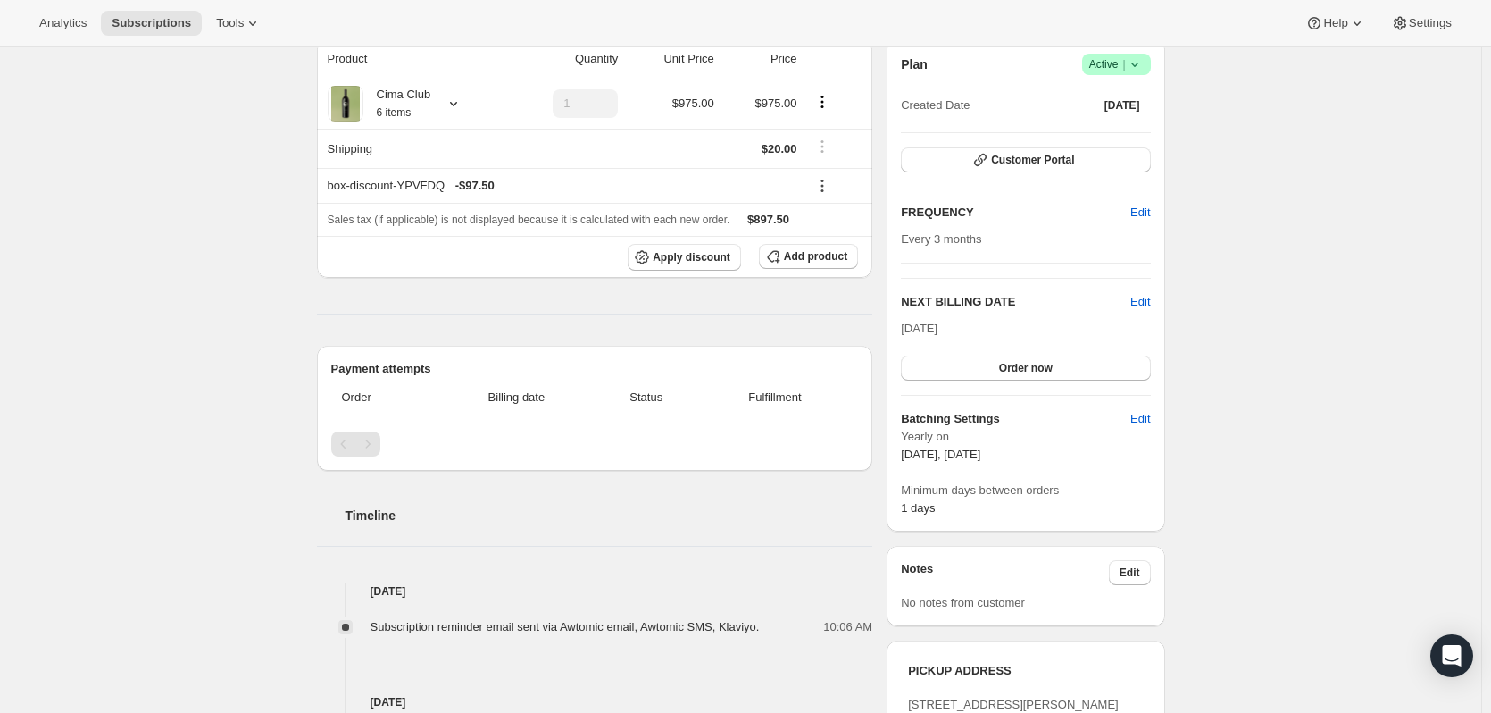
scroll to position [179, 0]
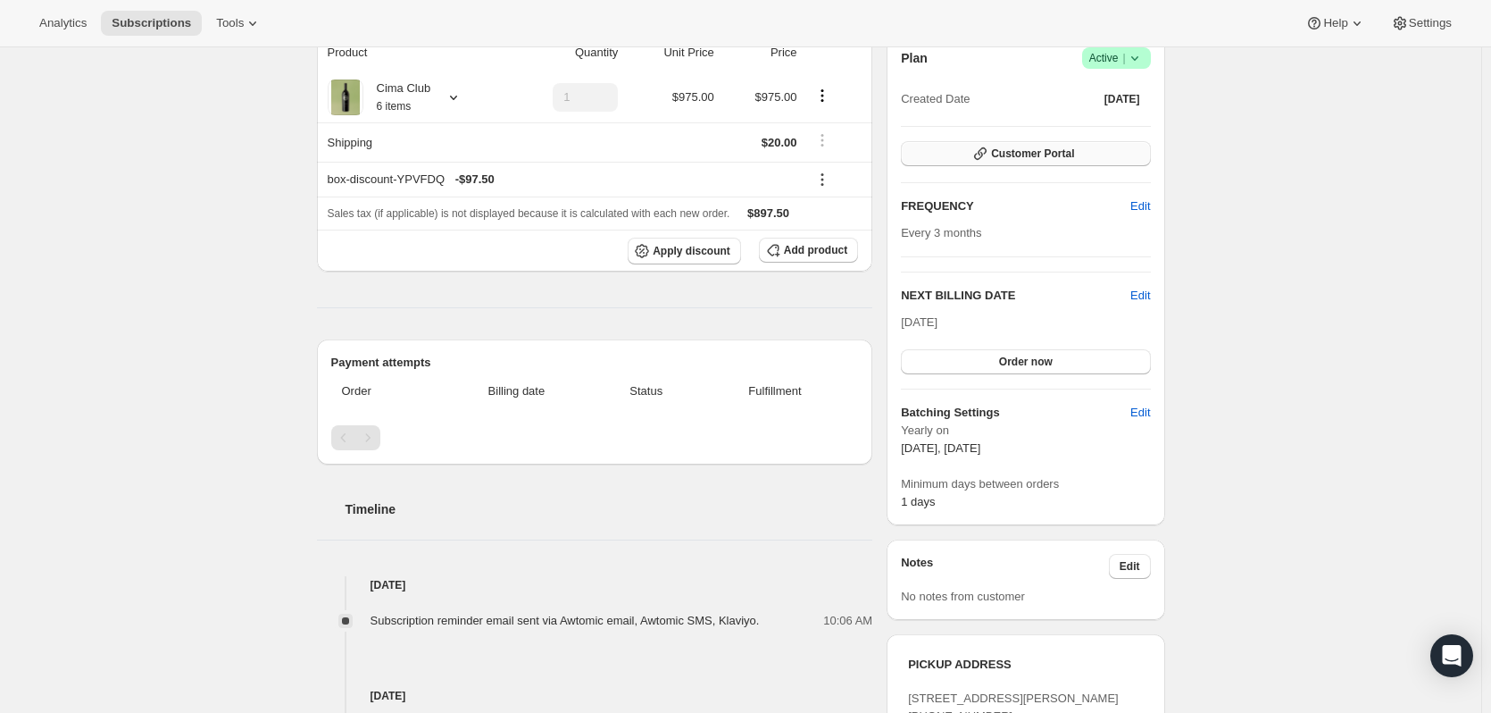
click at [1041, 150] on span "Customer Portal" at bounding box center [1032, 153] width 83 height 14
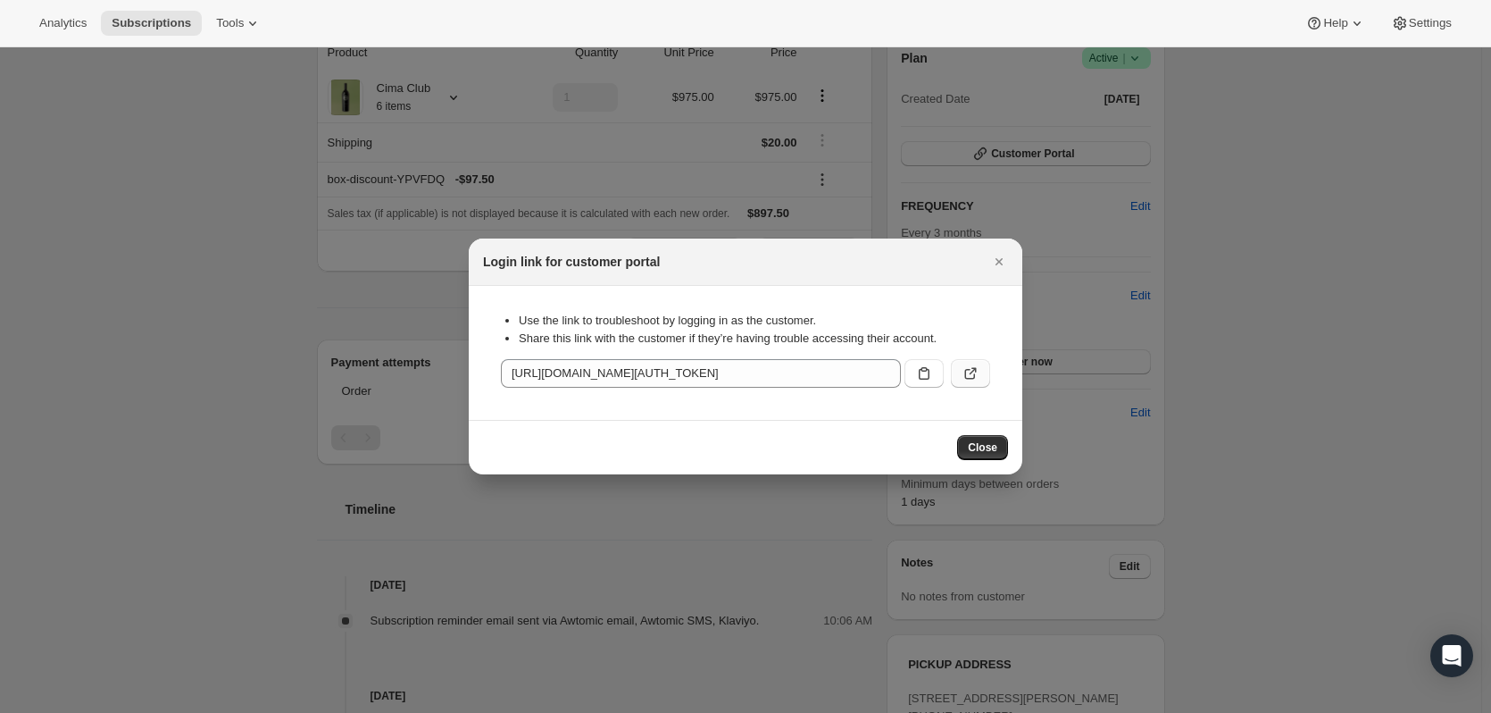
click at [972, 371] on icon ":rck:" at bounding box center [971, 373] width 18 height 18
click at [981, 438] on button "Close" at bounding box center [982, 447] width 51 height 25
